Goal: Information Seeking & Learning: Check status

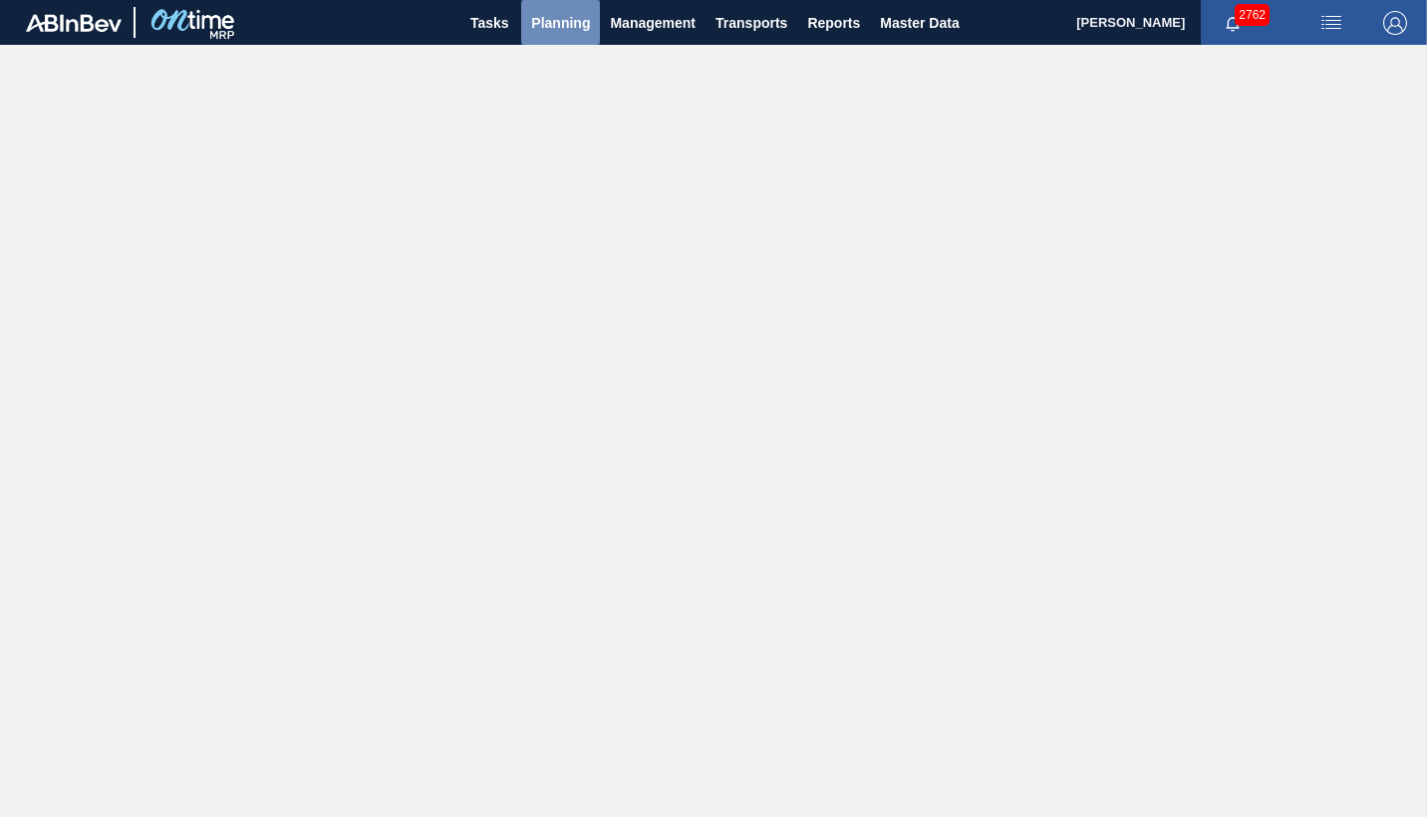
click at [566, 22] on span "Planning" at bounding box center [560, 23] width 59 height 24
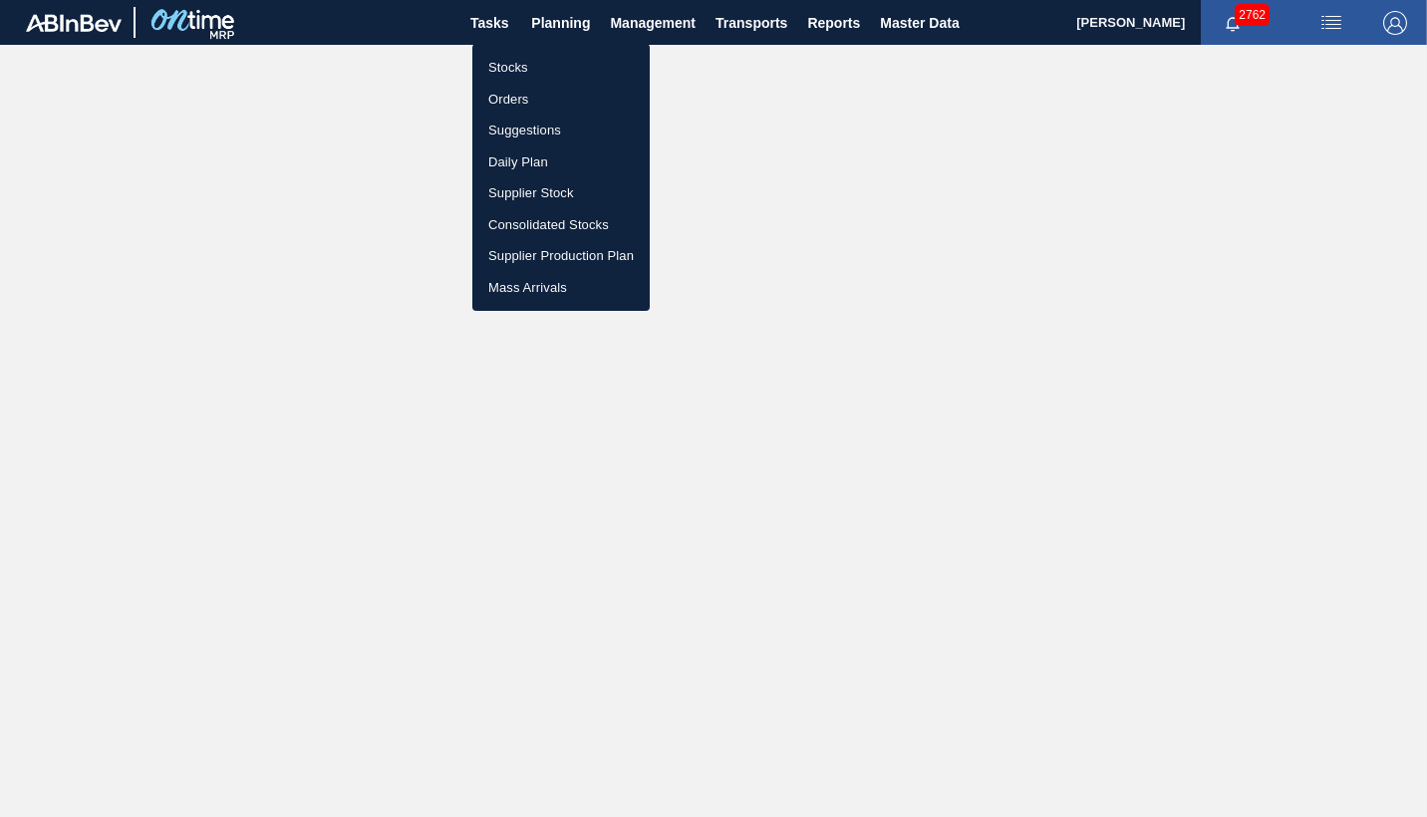
click at [509, 93] on li "Orders" at bounding box center [560, 100] width 177 height 32
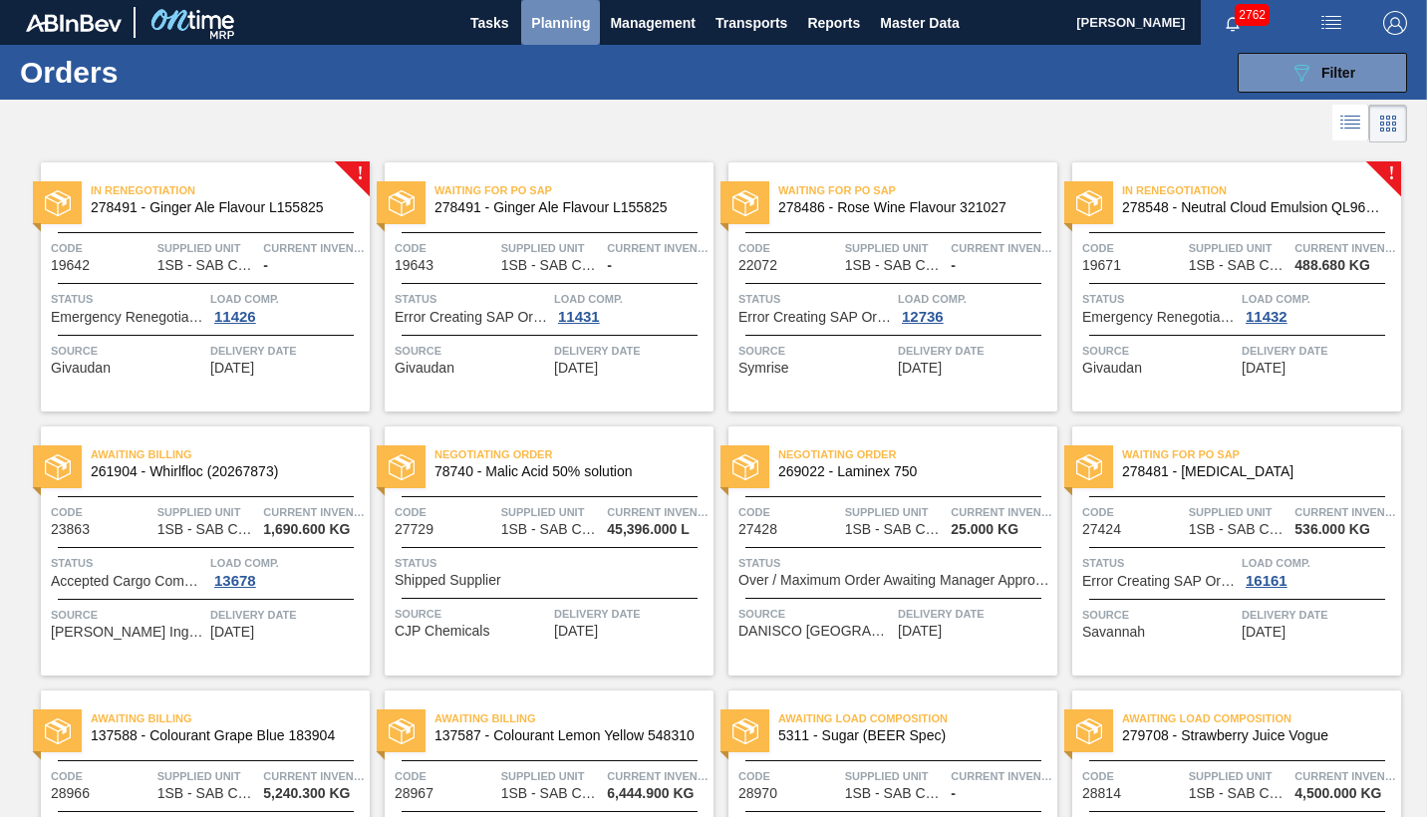
click at [564, 27] on span "Planning" at bounding box center [560, 23] width 59 height 24
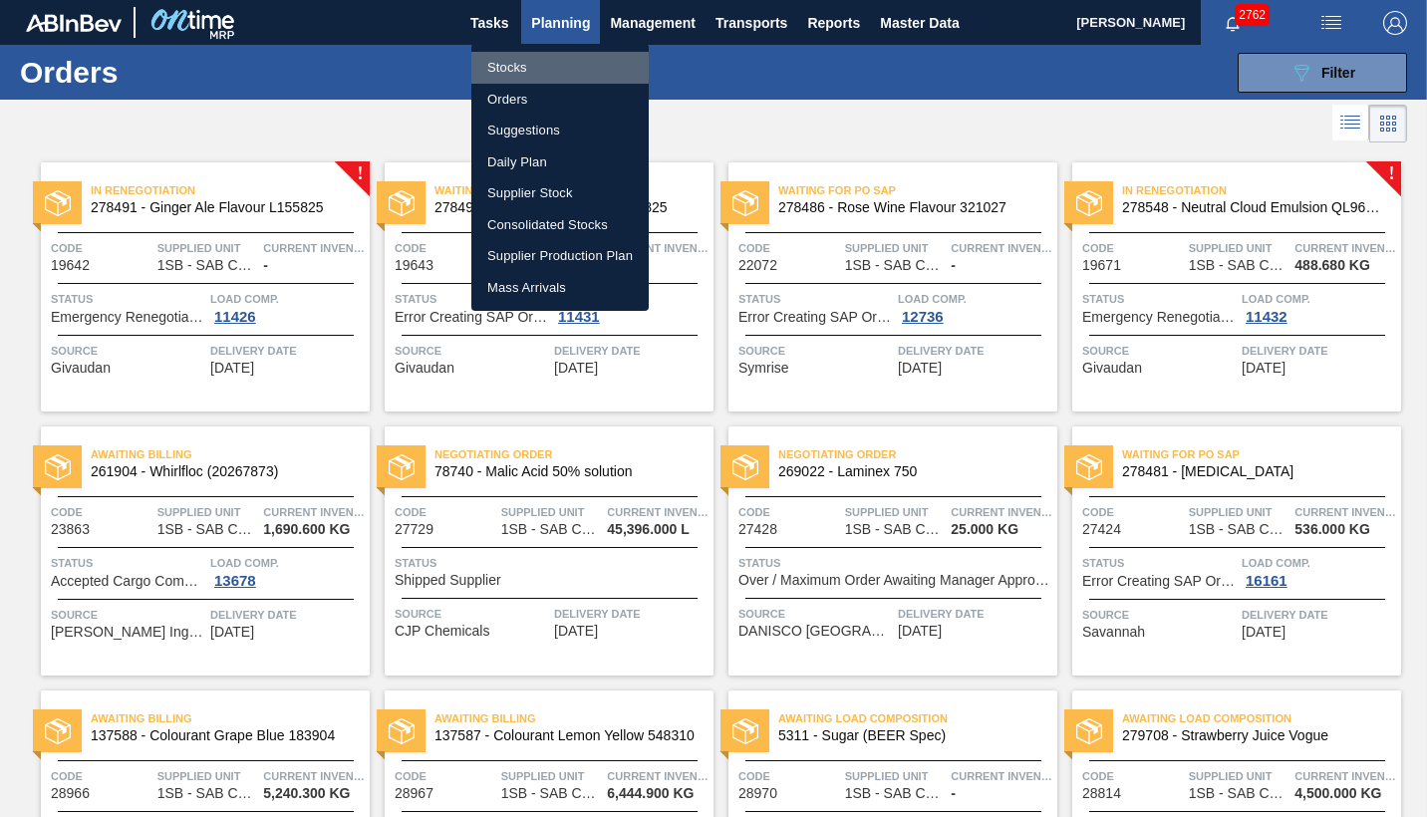
click at [506, 63] on li "Stocks" at bounding box center [559, 68] width 177 height 32
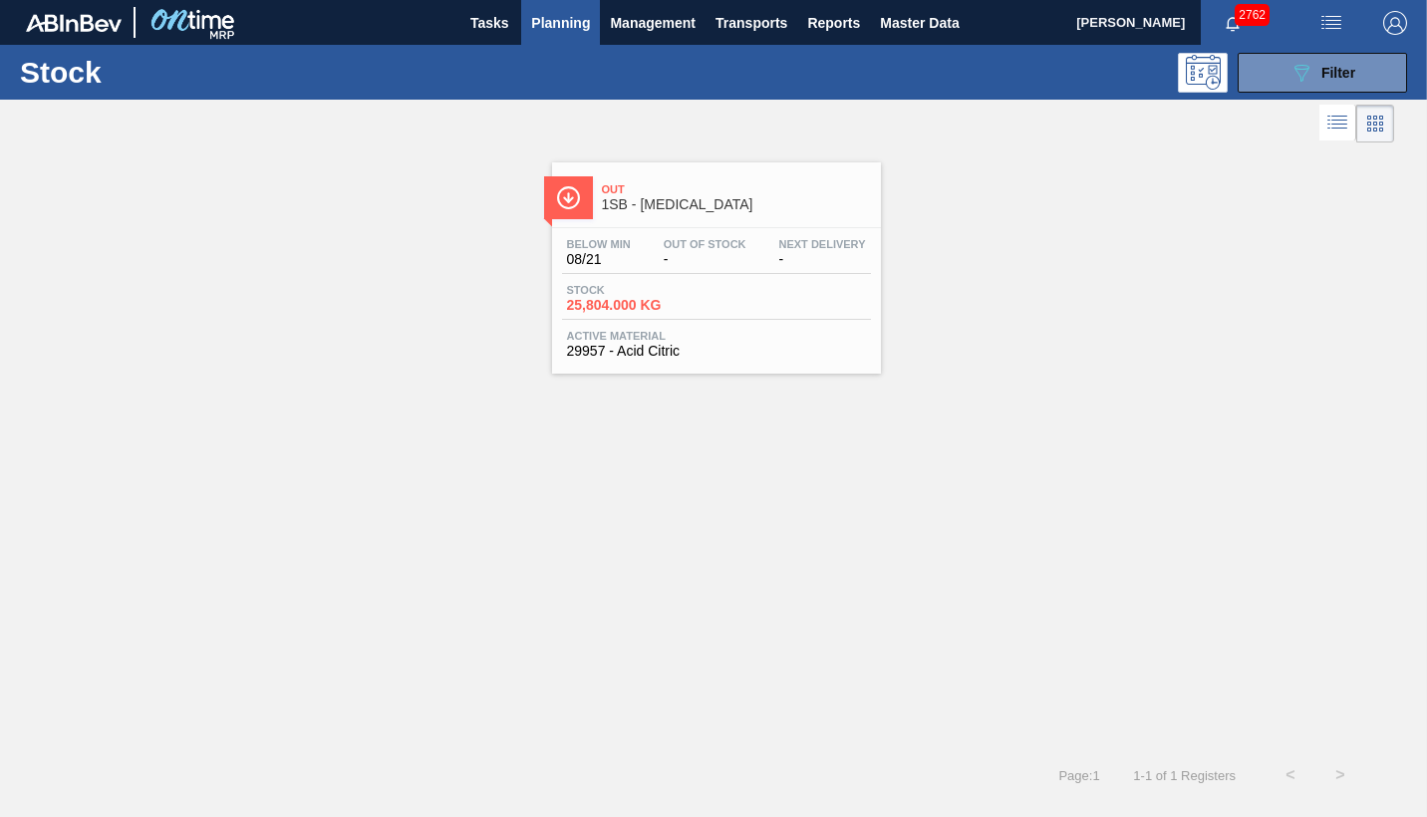
click at [761, 282] on div "Below Min 08/21 Out Of Stock - Next Delivery - Stock 25,804.000 KG Active Mater…" at bounding box center [716, 295] width 329 height 135
click at [1359, 72] on button "089F7B8B-B2A5-4AFE-B5C0-19BA573D28AC Filter" at bounding box center [1321, 73] width 169 height 40
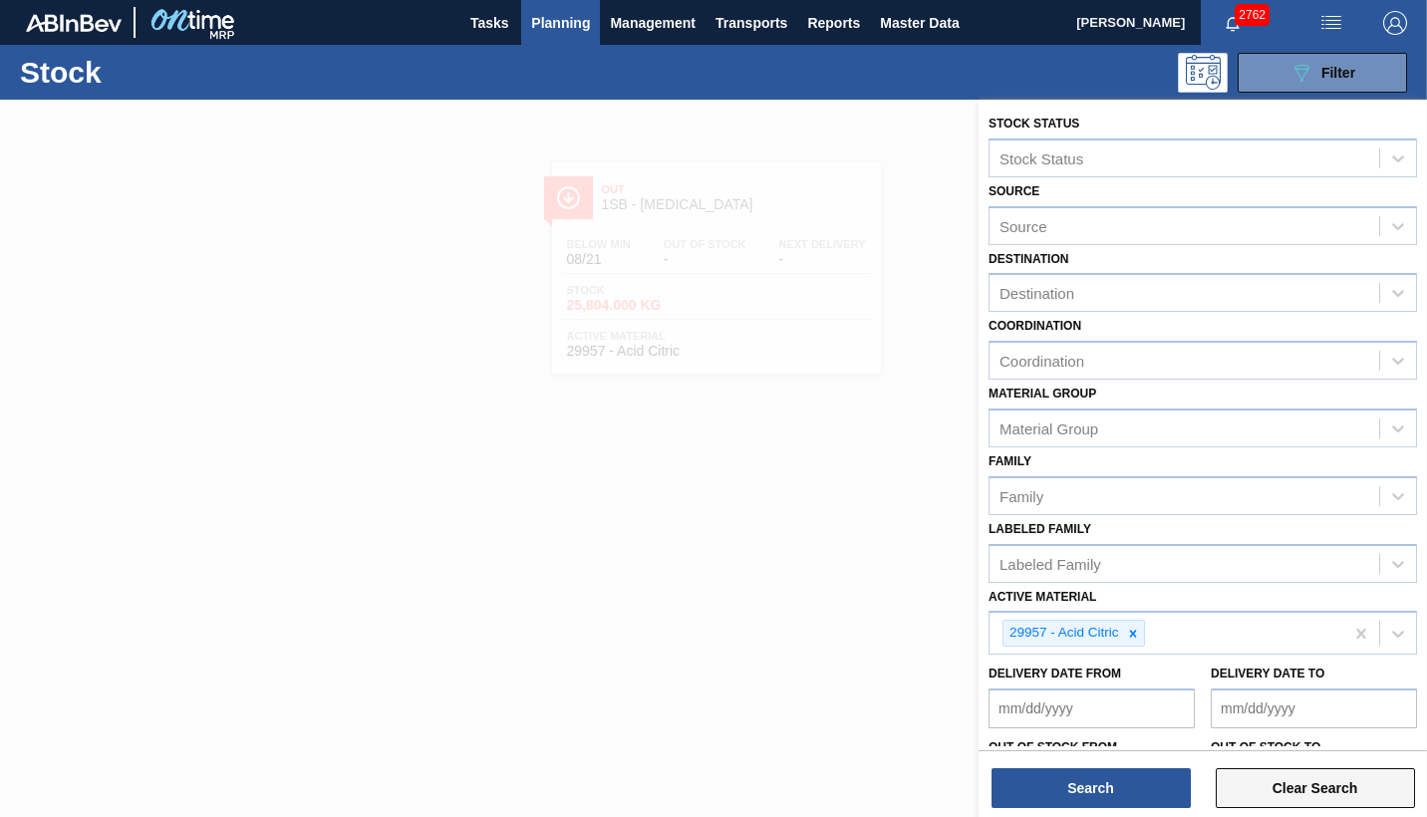
click at [1308, 788] on button "Clear Search" at bounding box center [1314, 788] width 199 height 40
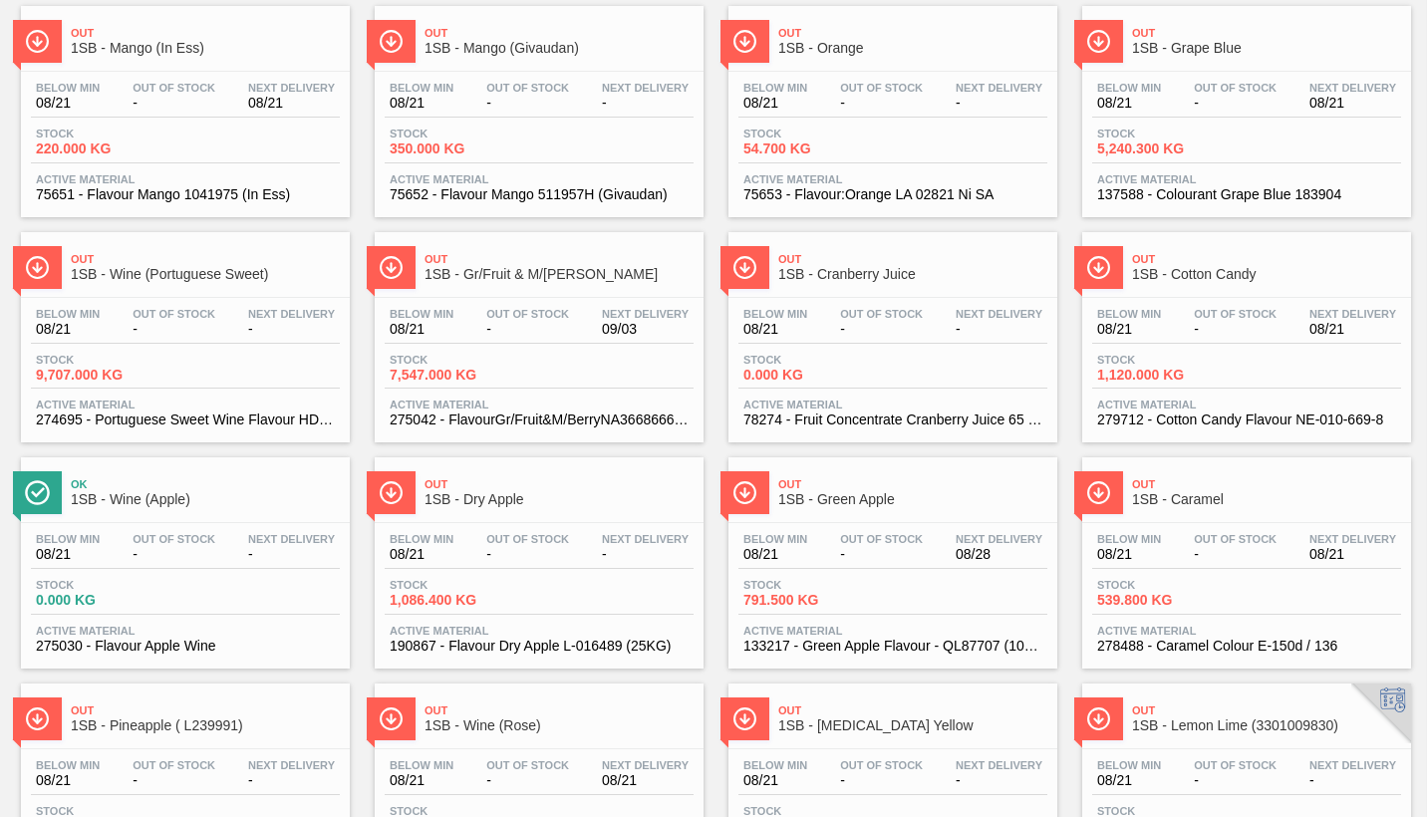
scroll to position [1096, 0]
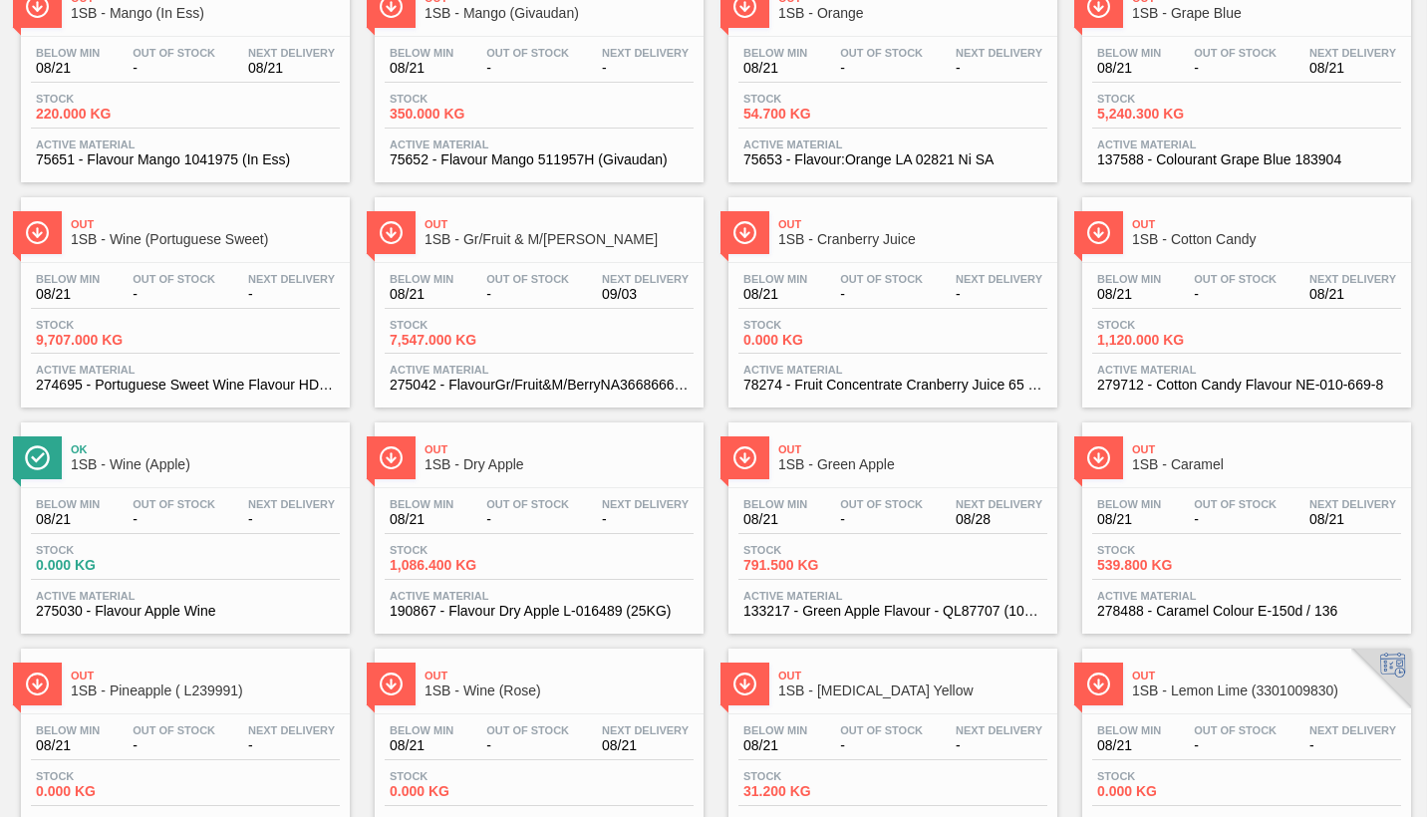
click at [485, 539] on div "Below Min 08/21 Out Of Stock - Next Delivery - Stock 1,086.400 KG Active Materi…" at bounding box center [539, 555] width 329 height 135
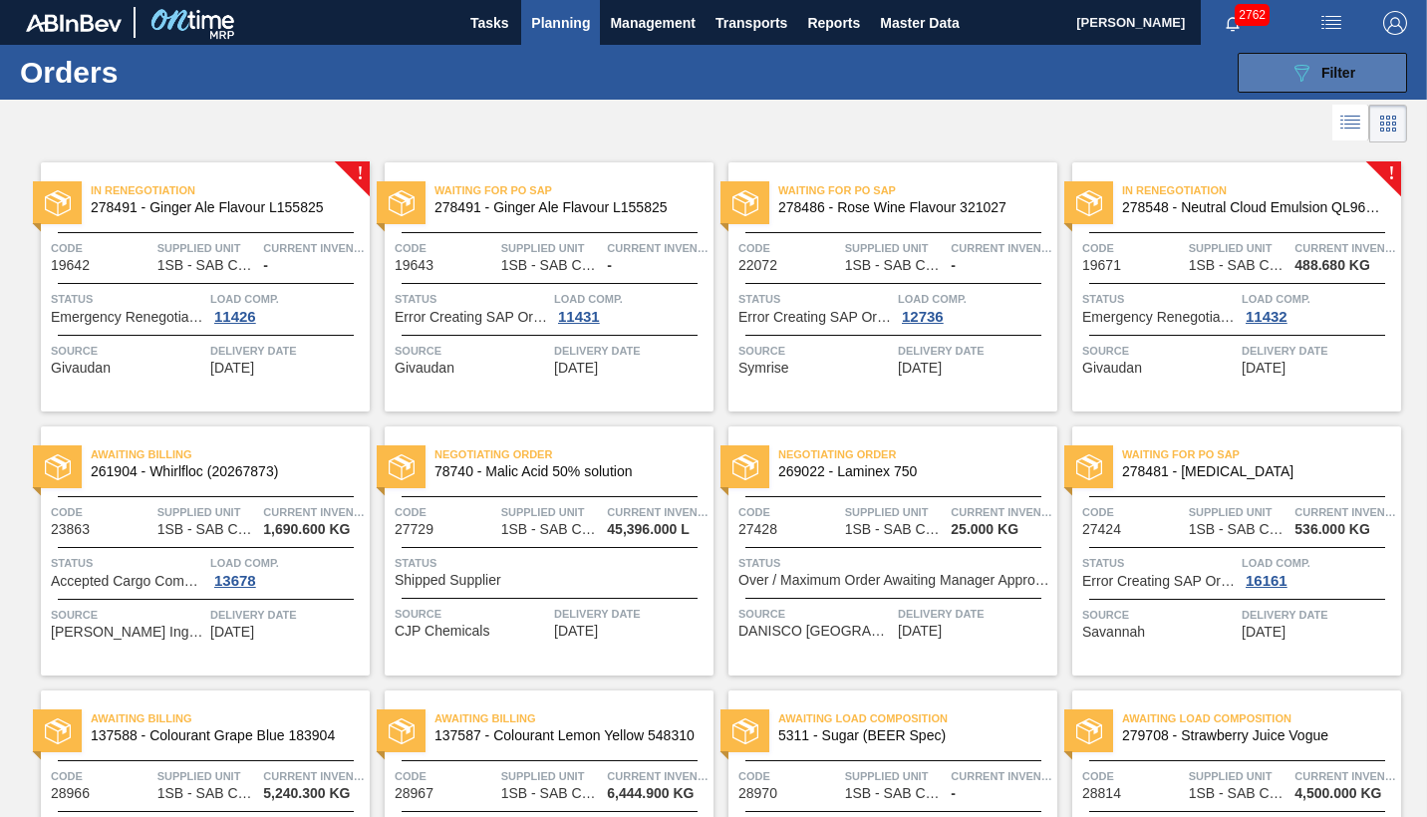
click at [1326, 69] on span "Filter" at bounding box center [1338, 73] width 34 height 16
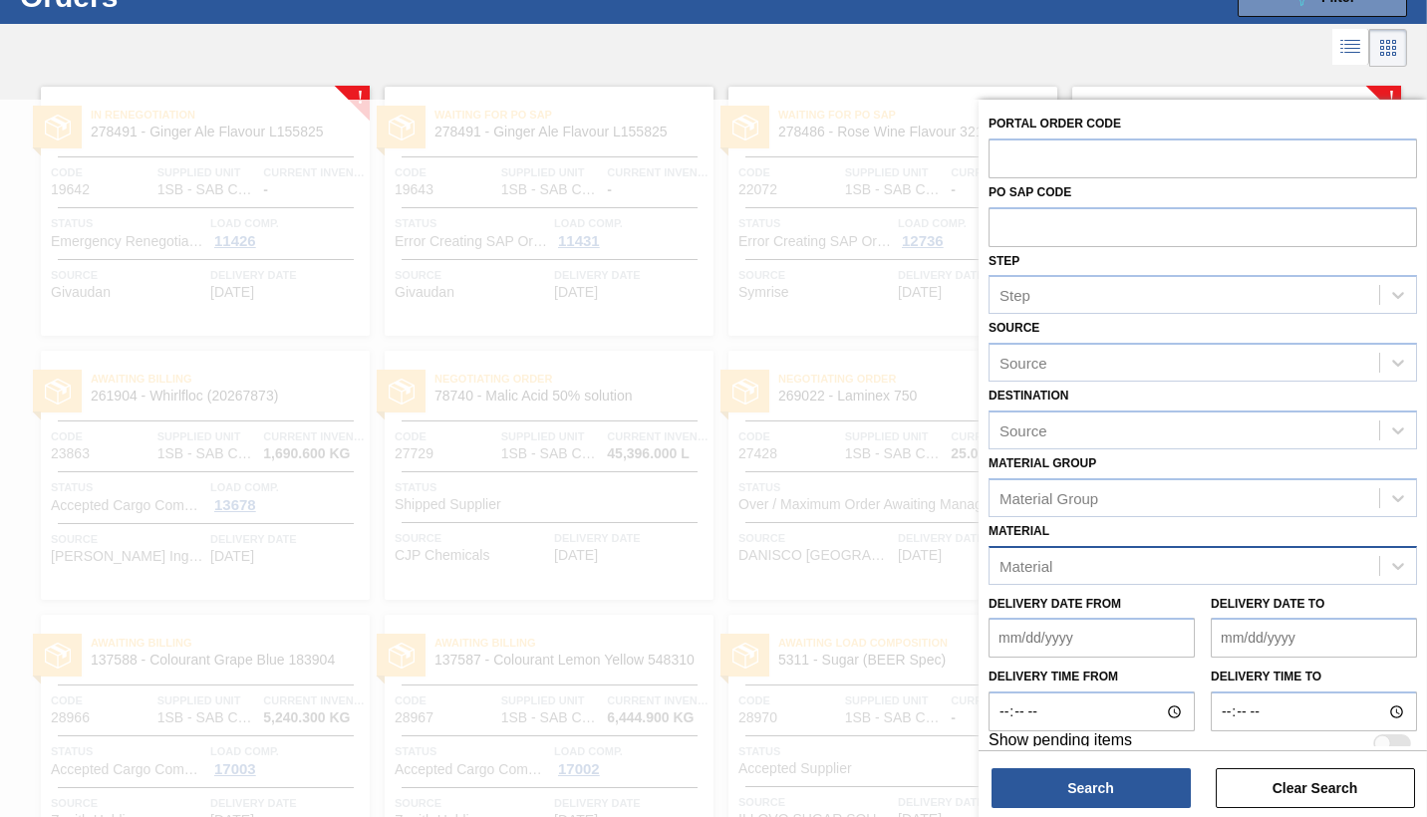
click at [1051, 563] on div "Material" at bounding box center [1025, 565] width 53 height 17
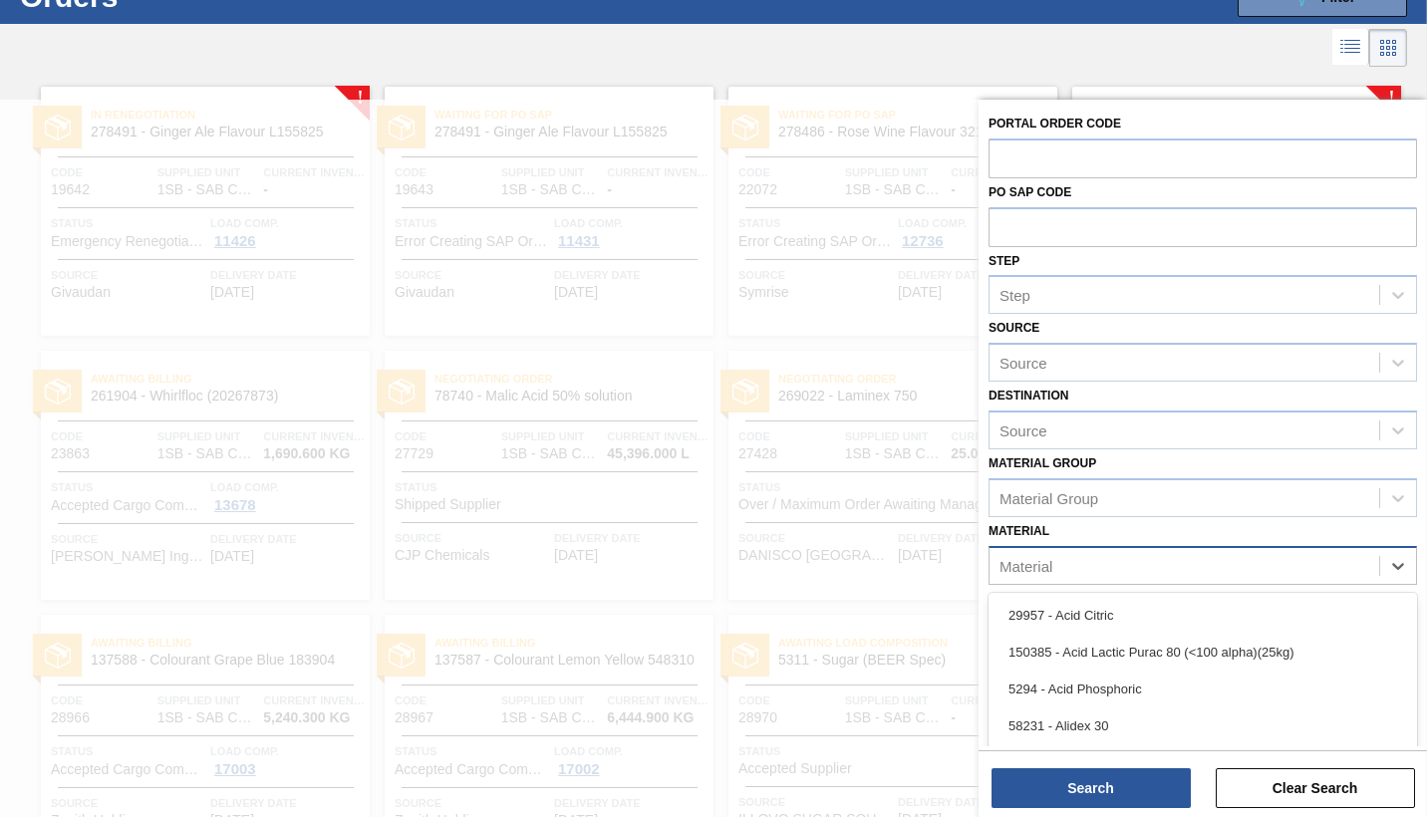
scroll to position [83, 0]
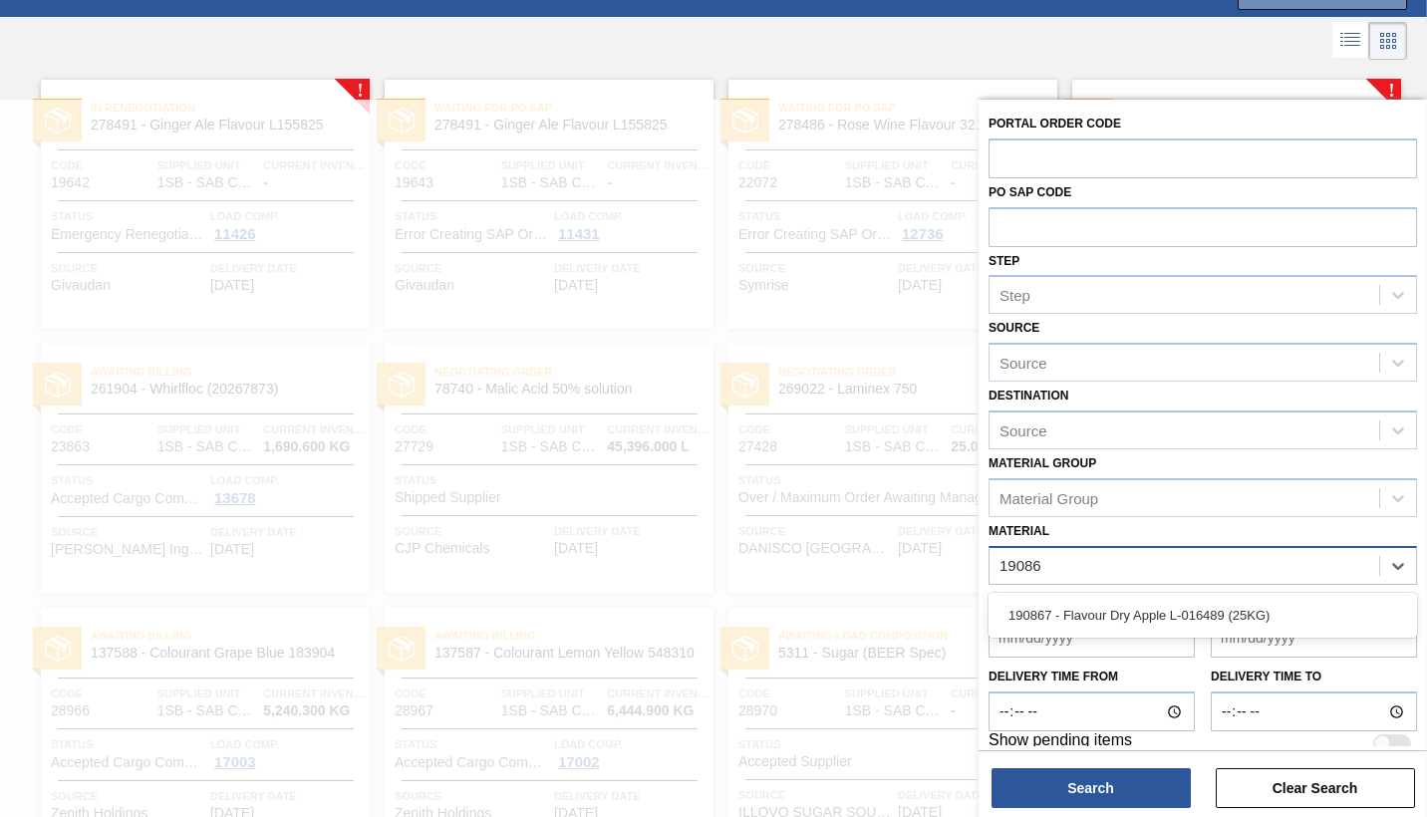
type input "190867"
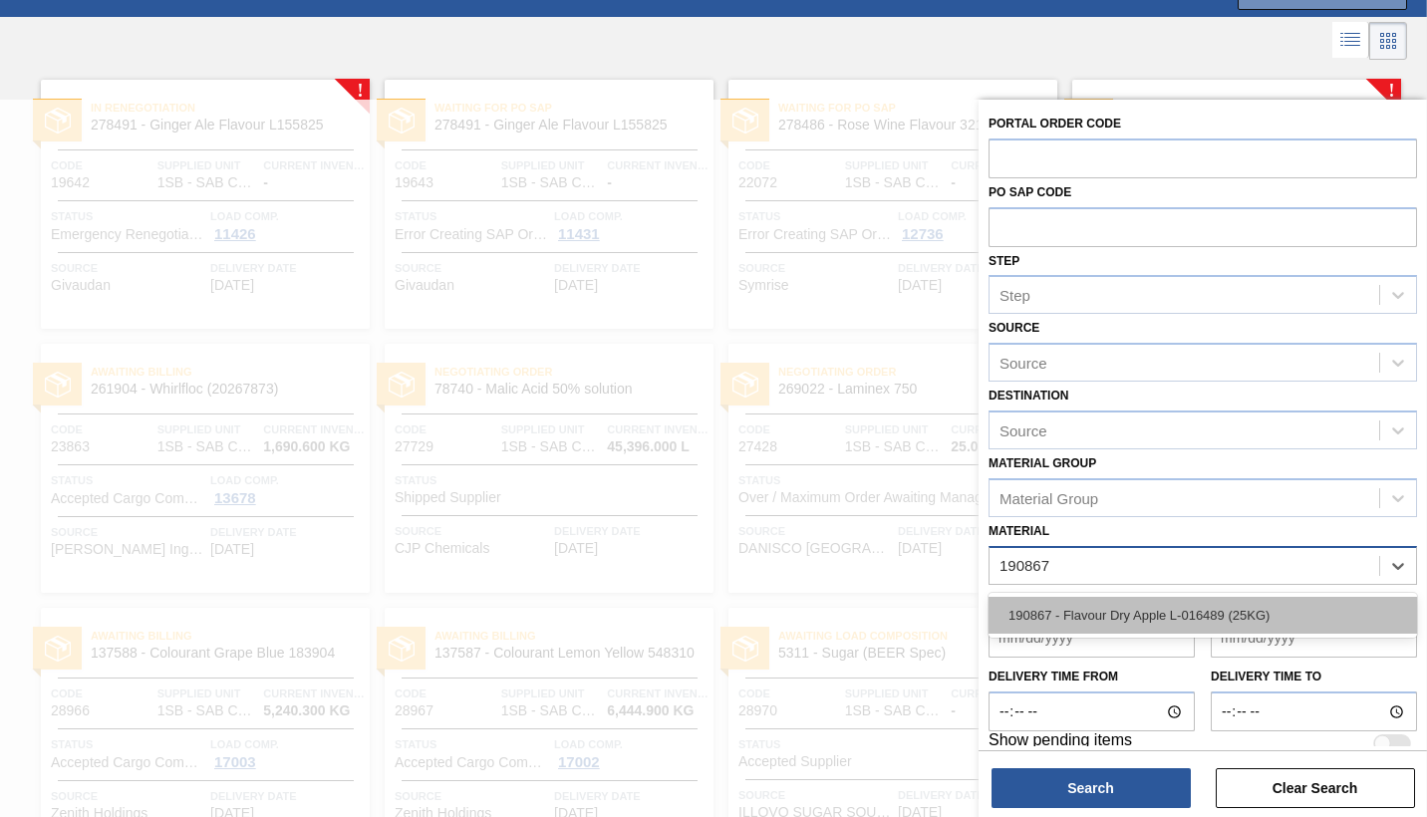
click at [1132, 621] on div "190867 - Flavour Dry Apple L-016489 (25KG)" at bounding box center [1202, 615] width 428 height 37
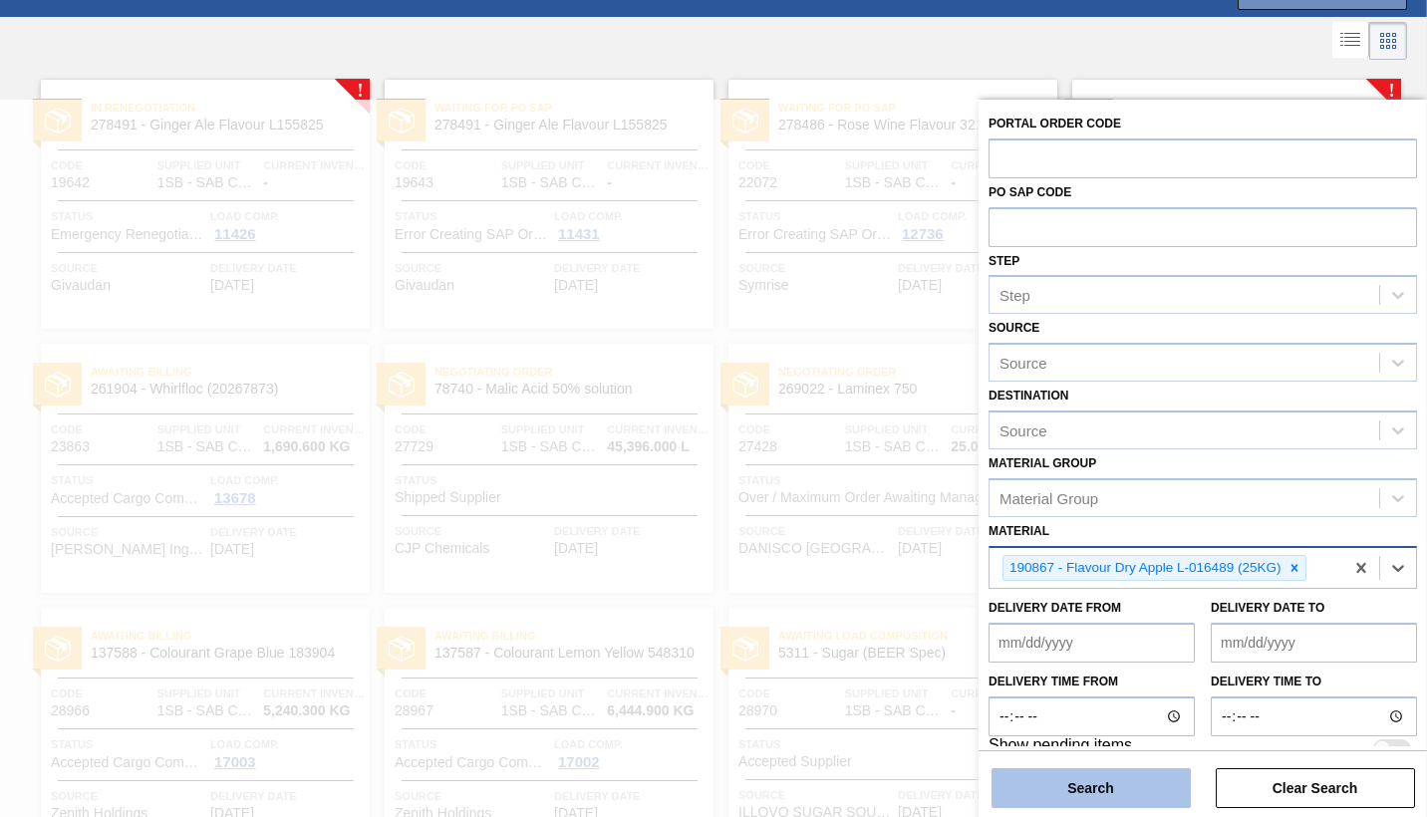
click at [1089, 784] on button "Search" at bounding box center [1090, 788] width 199 height 40
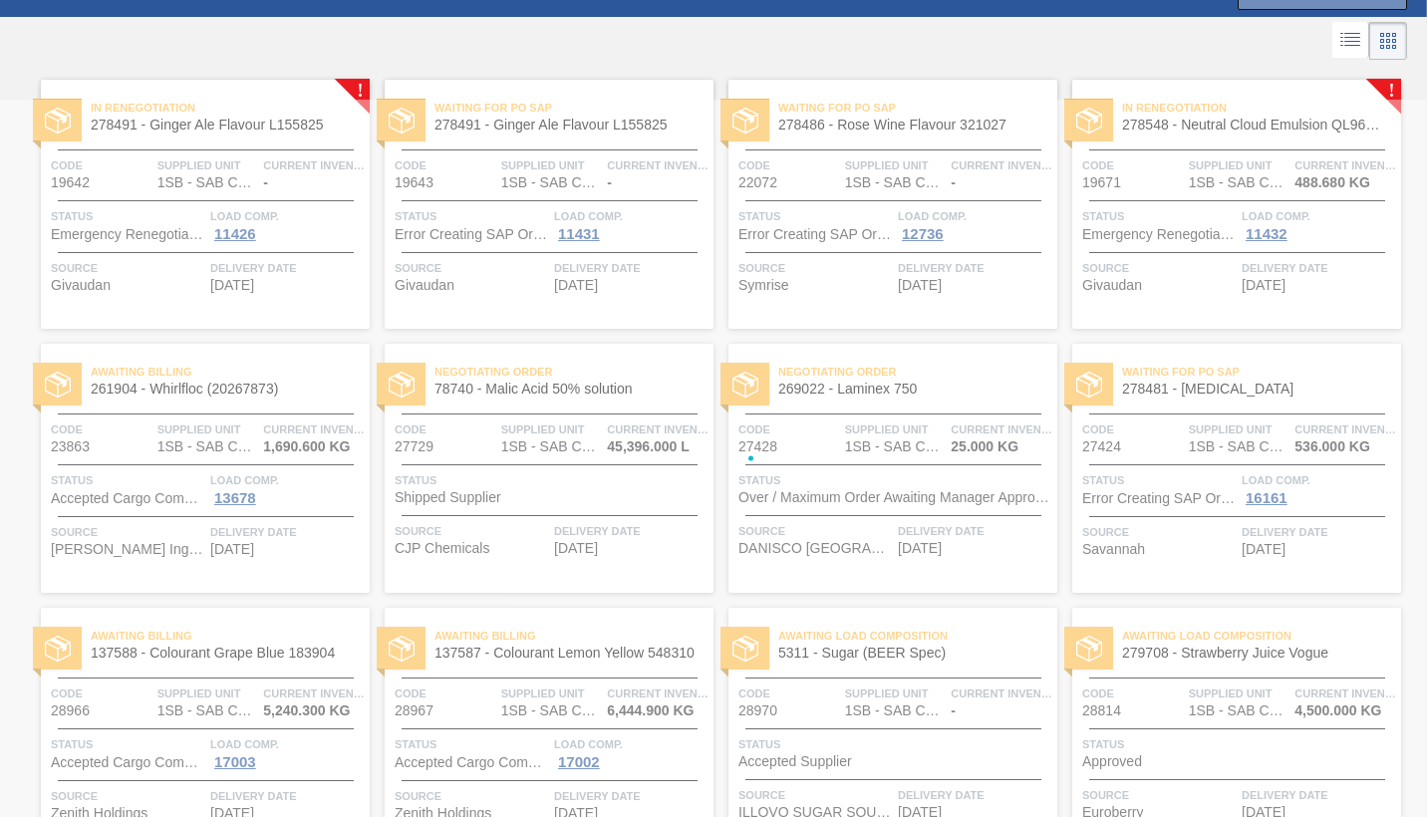
scroll to position [0, 0]
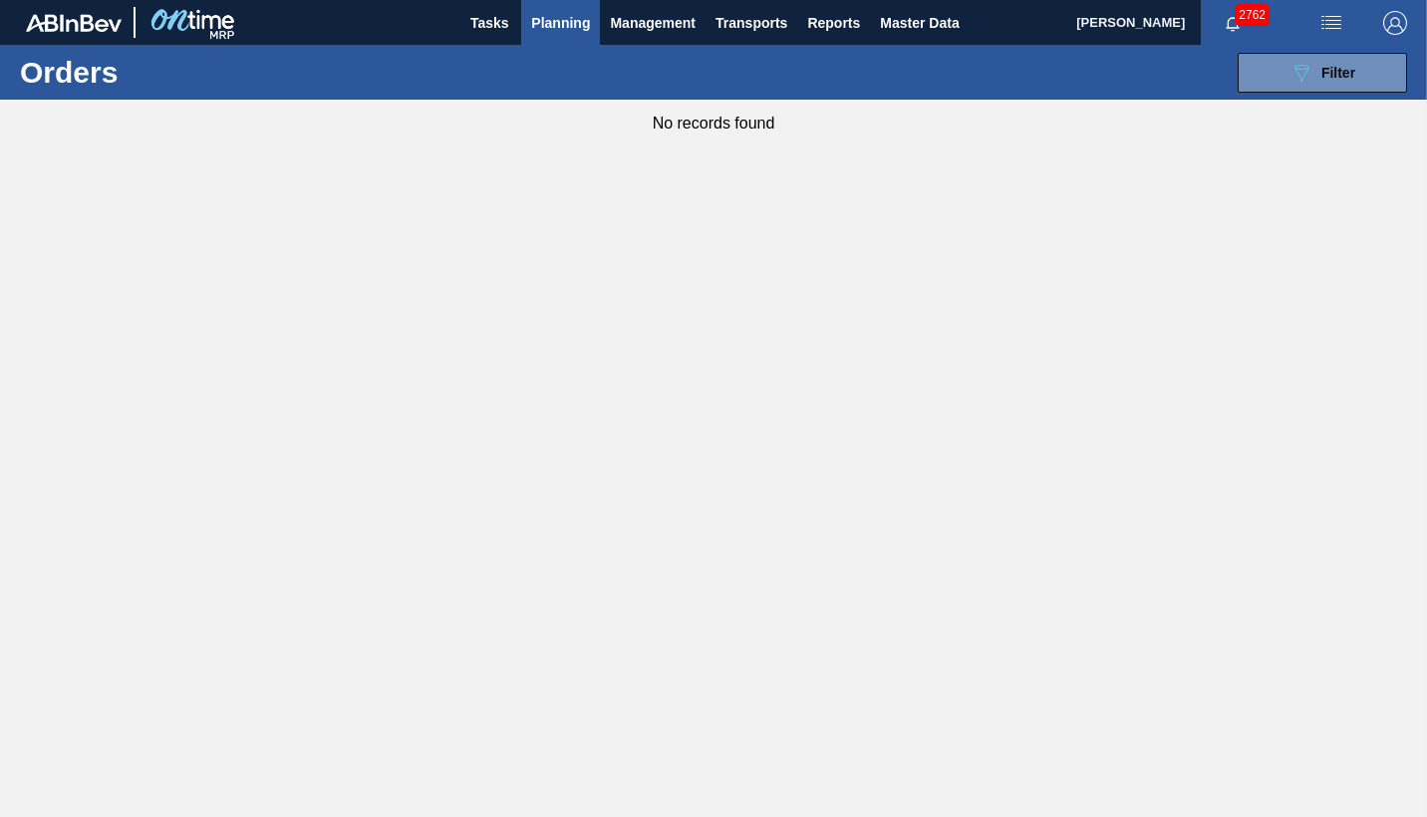
click at [552, 26] on span "Planning" at bounding box center [560, 23] width 59 height 24
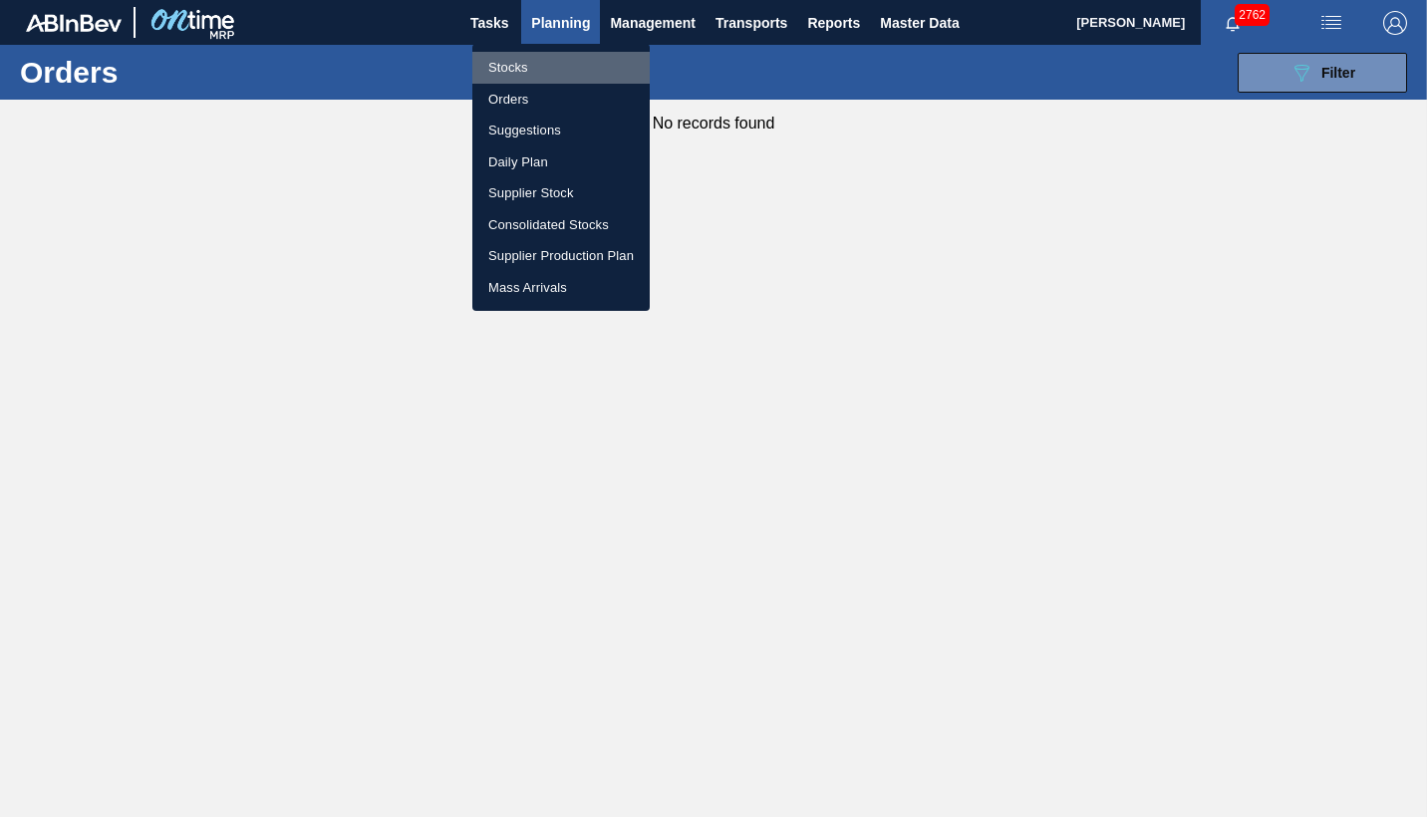
click at [524, 71] on li "Stocks" at bounding box center [560, 68] width 177 height 32
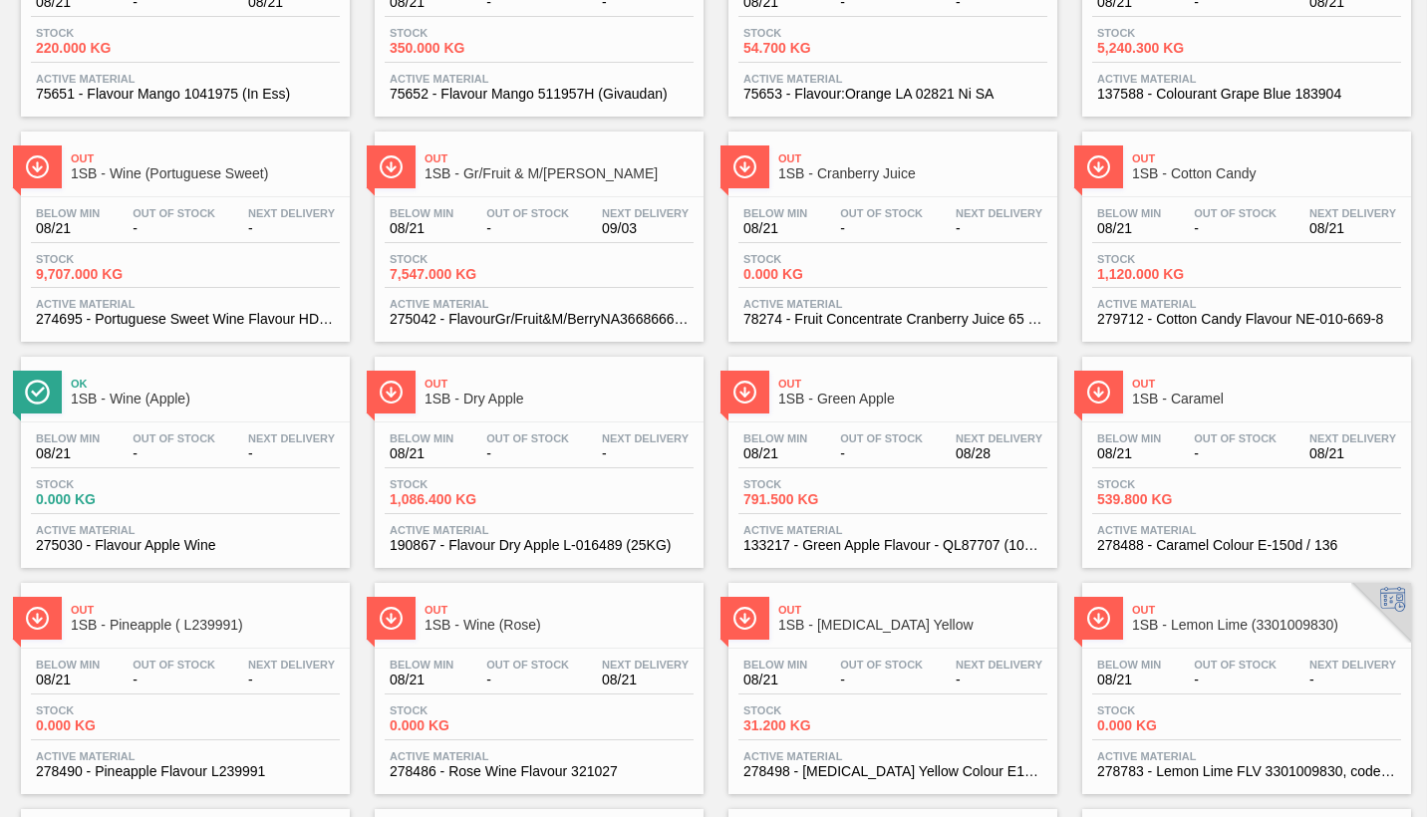
scroll to position [1196, 0]
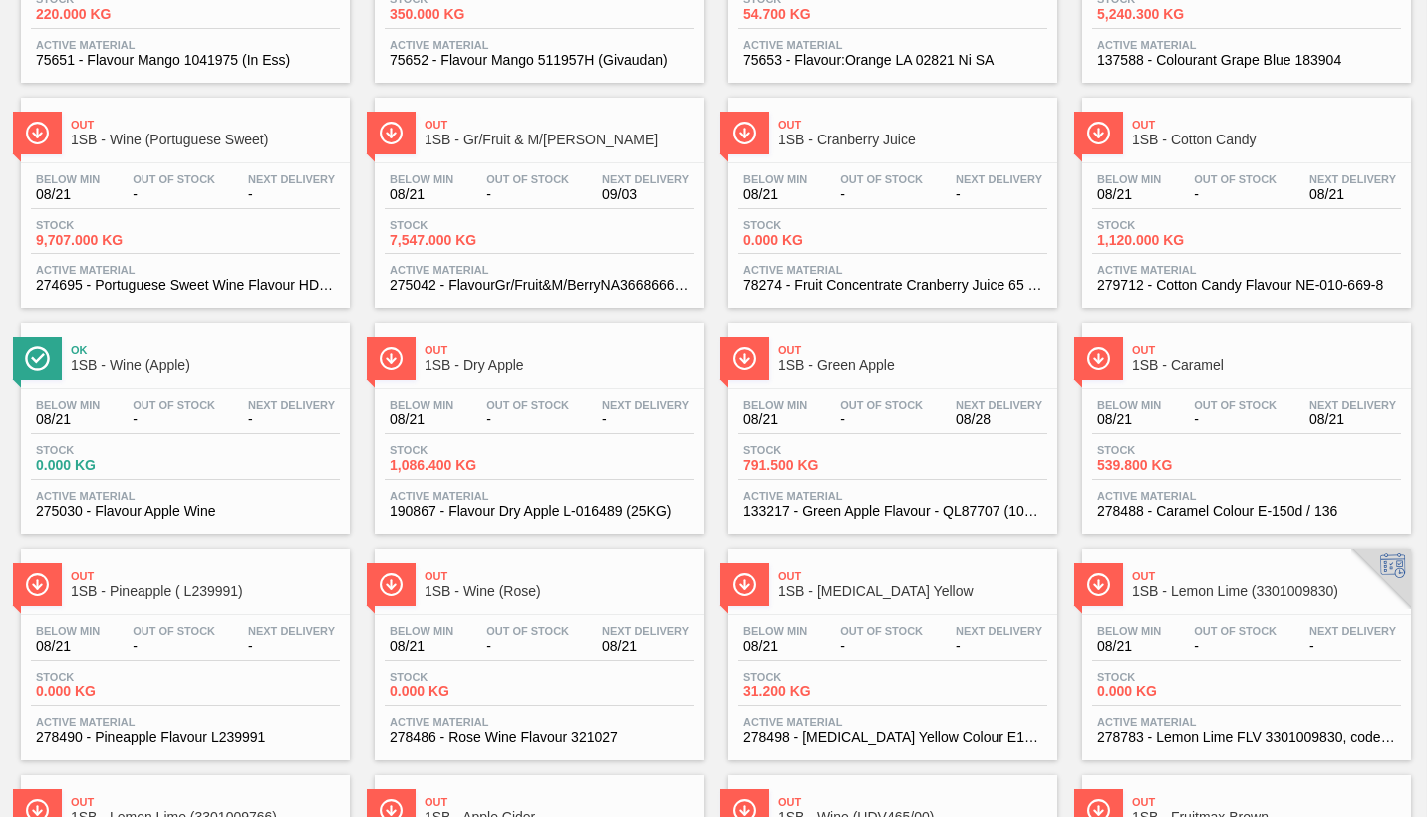
click at [580, 423] on div "Below Min 08/21 Out Of Stock - Next Delivery -" at bounding box center [539, 417] width 309 height 36
